Goal: Use online tool/utility

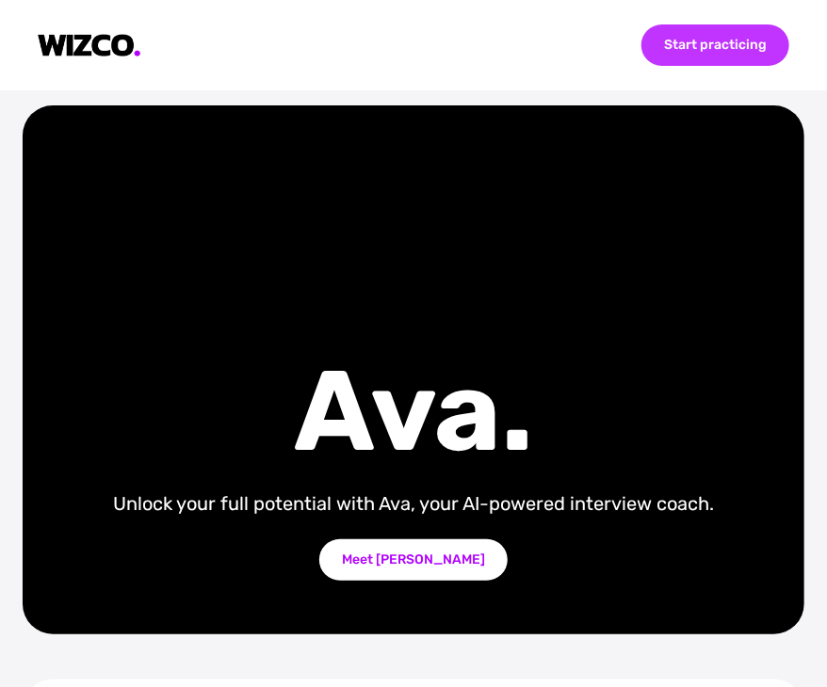
click at [703, 50] on div "Start practicing" at bounding box center [715, 44] width 148 height 41
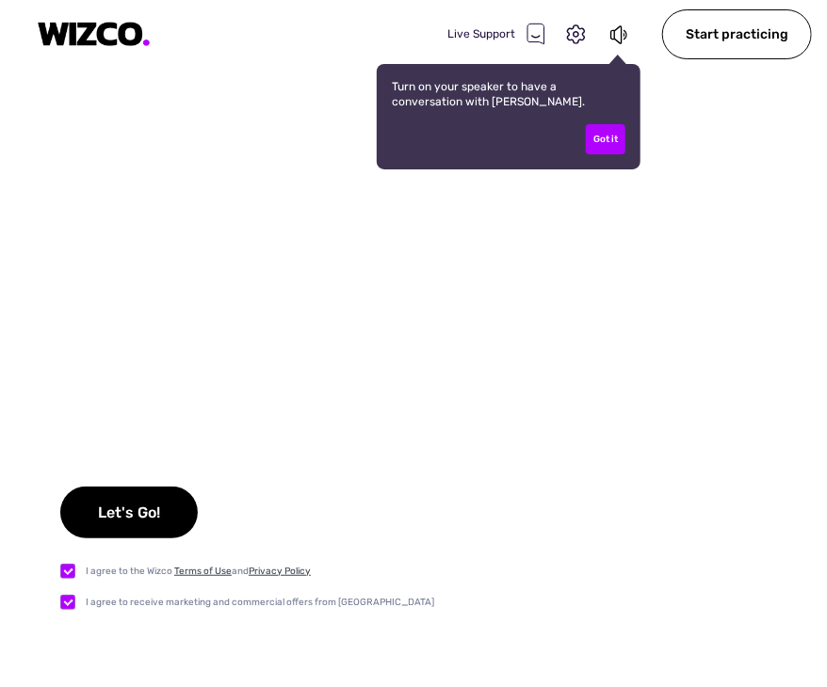
checkbox input "true"
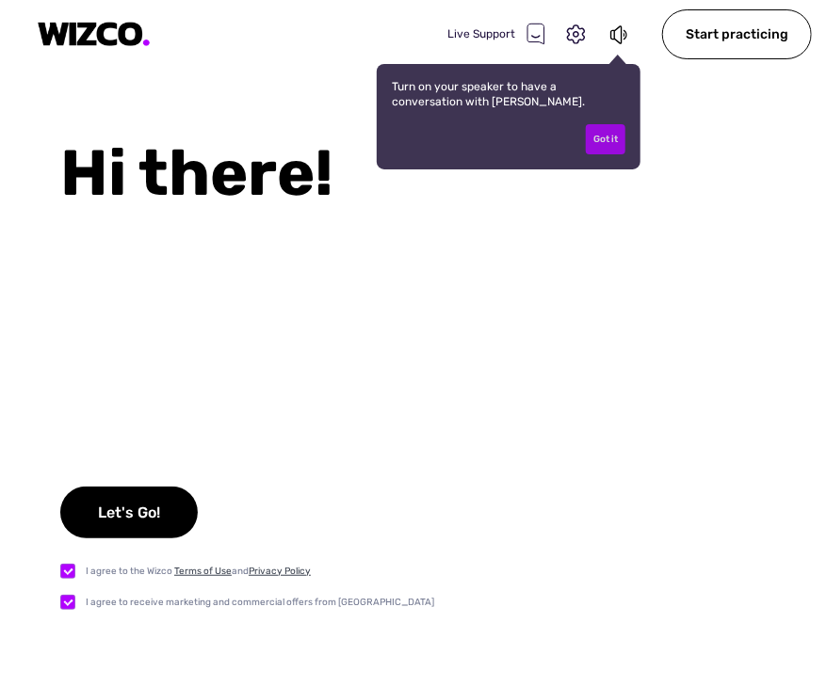
click at [606, 133] on div "Got it" at bounding box center [606, 139] width 40 height 30
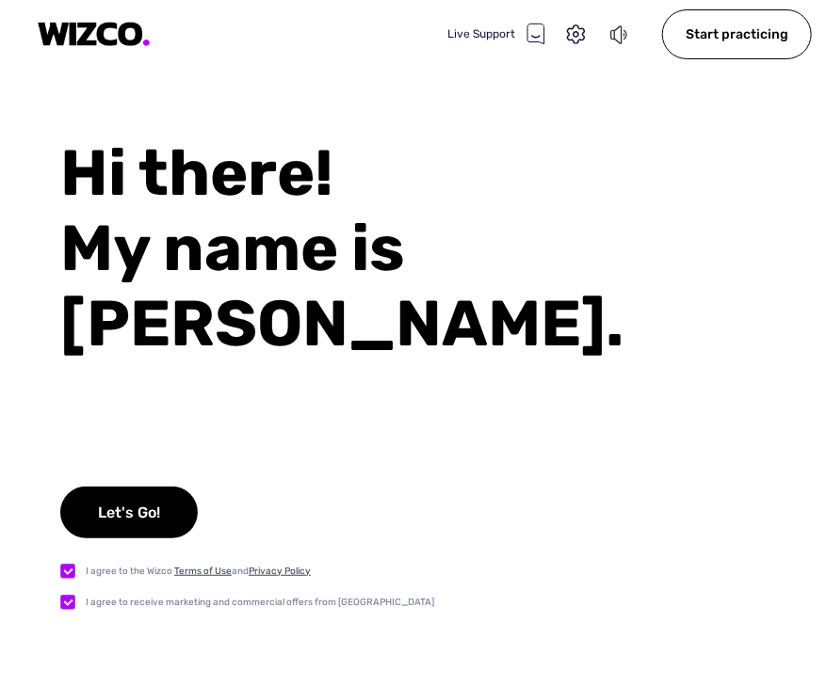
click at [622, 36] on icon at bounding box center [619, 35] width 21 height 23
